Goal: Find specific page/section: Find specific page/section

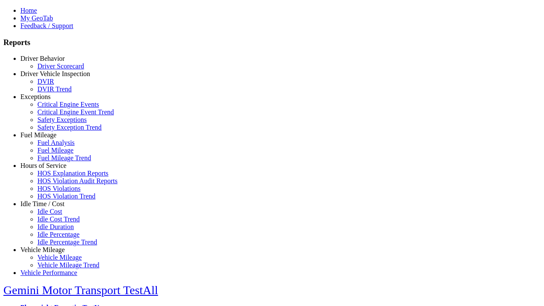
click at [49, 100] on link "Exceptions" at bounding box center [35, 96] width 30 height 7
click at [55, 131] on link "Safety Exception Trend" at bounding box center [69, 127] width 64 height 7
select select "**********"
type input "**********"
